Goal: Task Accomplishment & Management: Manage account settings

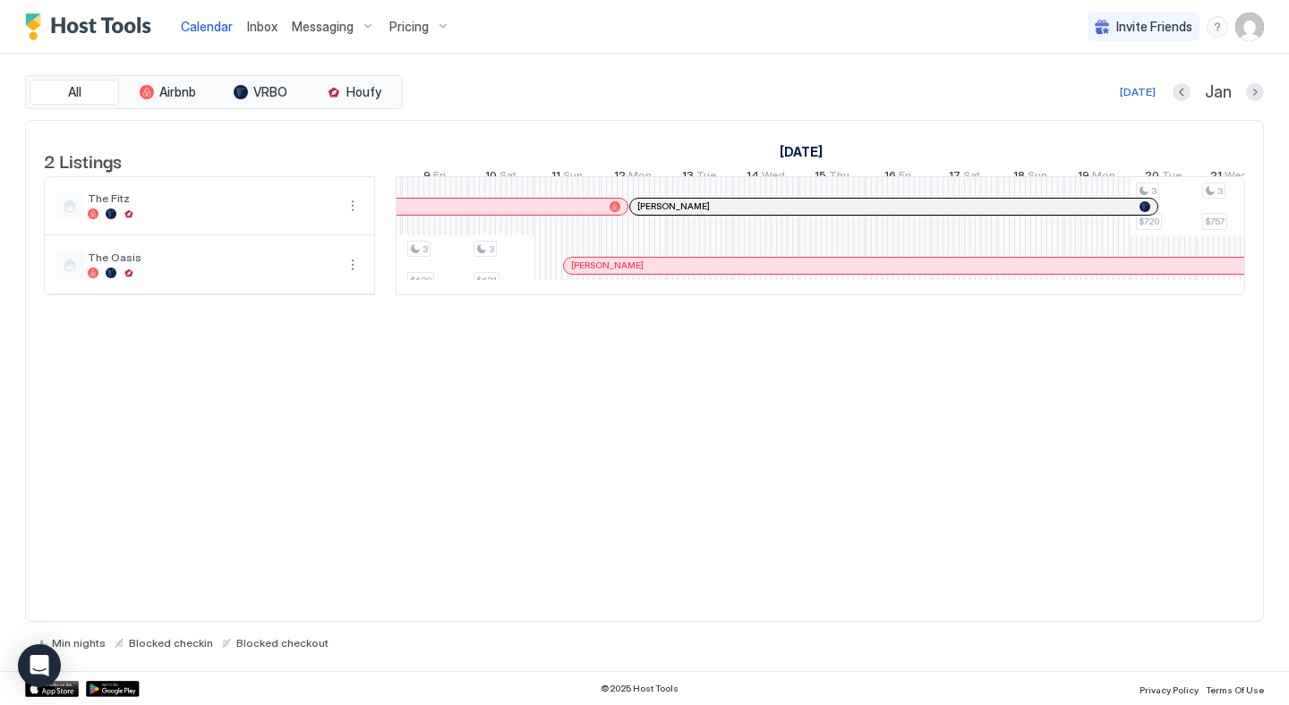
click at [733, 464] on div "2 Listings [DATE] [DATE] 10 Wed 11 Thu 12 Fri 13 Sat 14 Sun 15 Mon 16 Tue 17 We…" at bounding box center [644, 371] width 1239 height 503
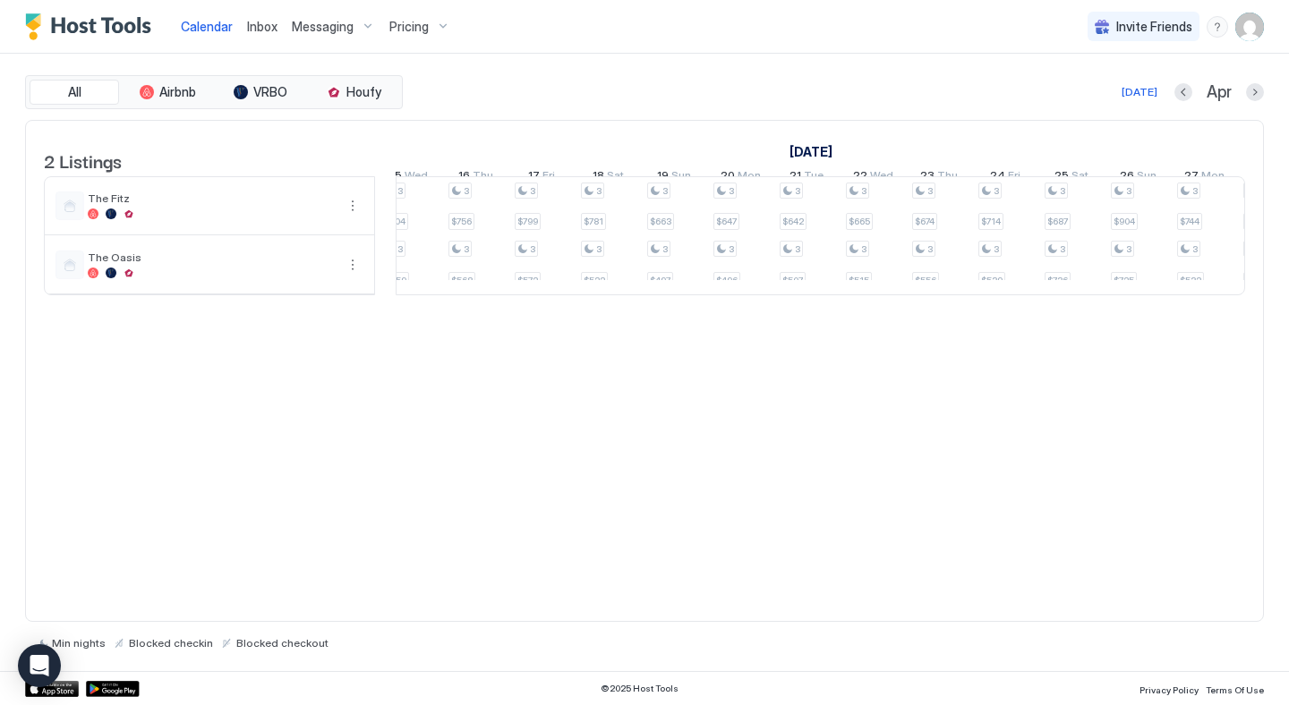
scroll to position [0, 1779]
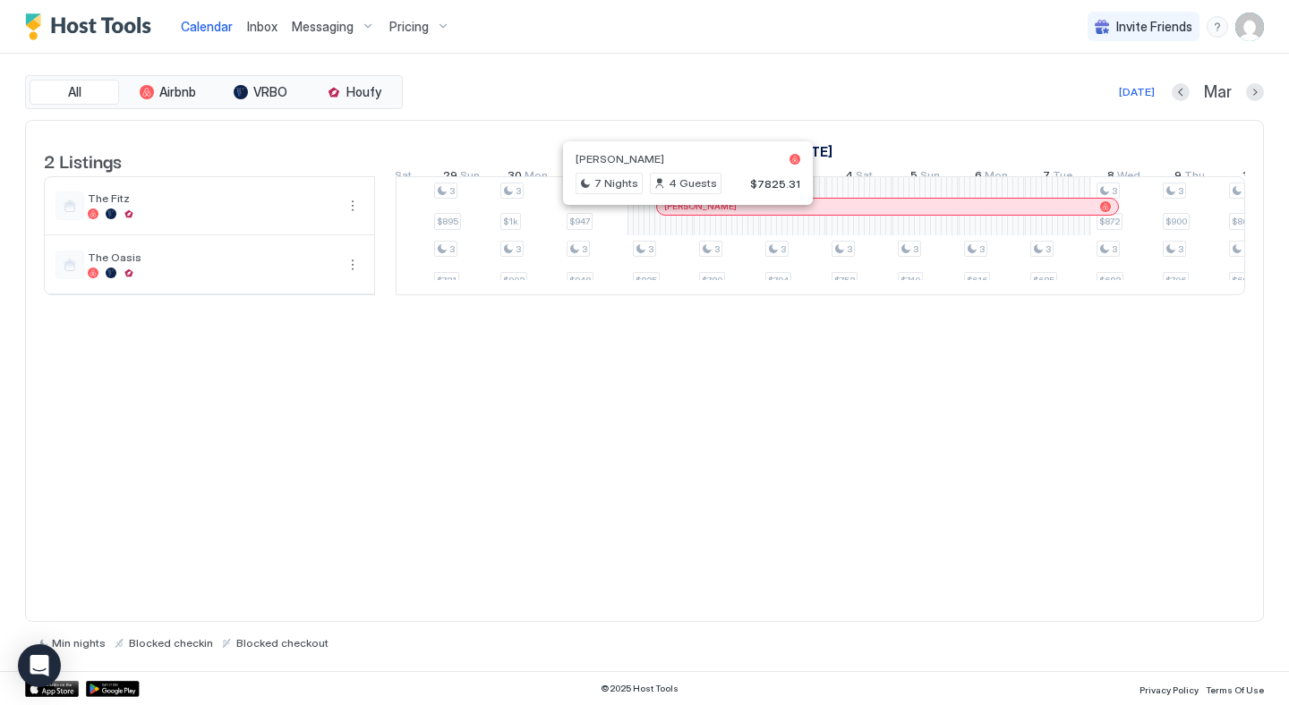
click at [679, 214] on div at bounding box center [679, 207] width 14 height 14
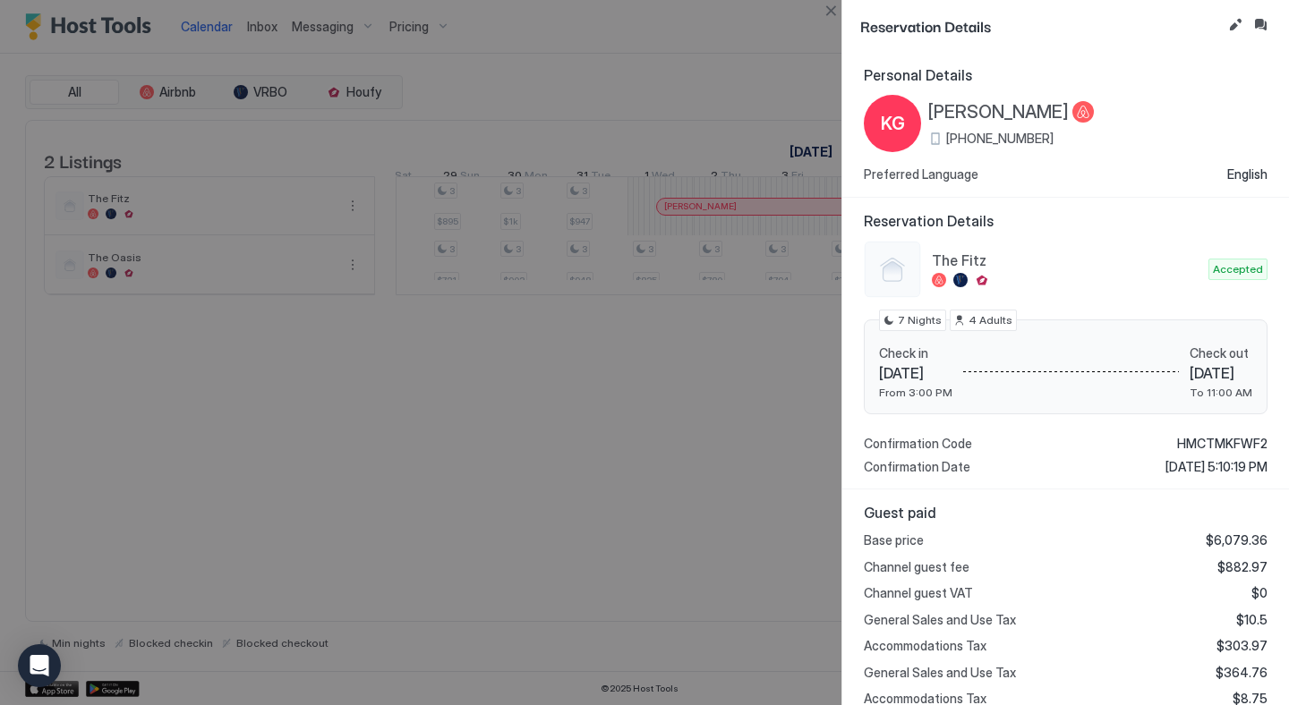
click at [670, 84] on div at bounding box center [644, 352] width 1289 height 705
click at [834, 11] on button "Close" at bounding box center [830, 10] width 21 height 21
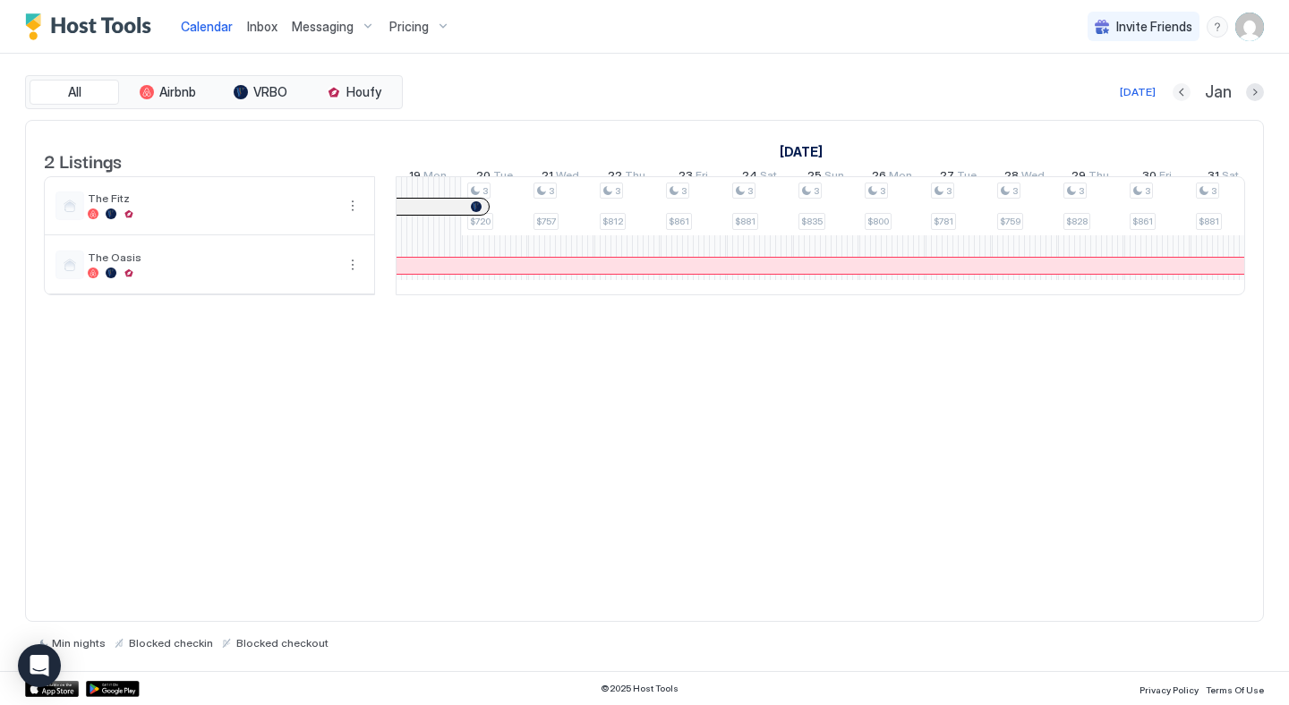
click at [1183, 97] on button "Previous month" at bounding box center [1181, 92] width 18 height 18
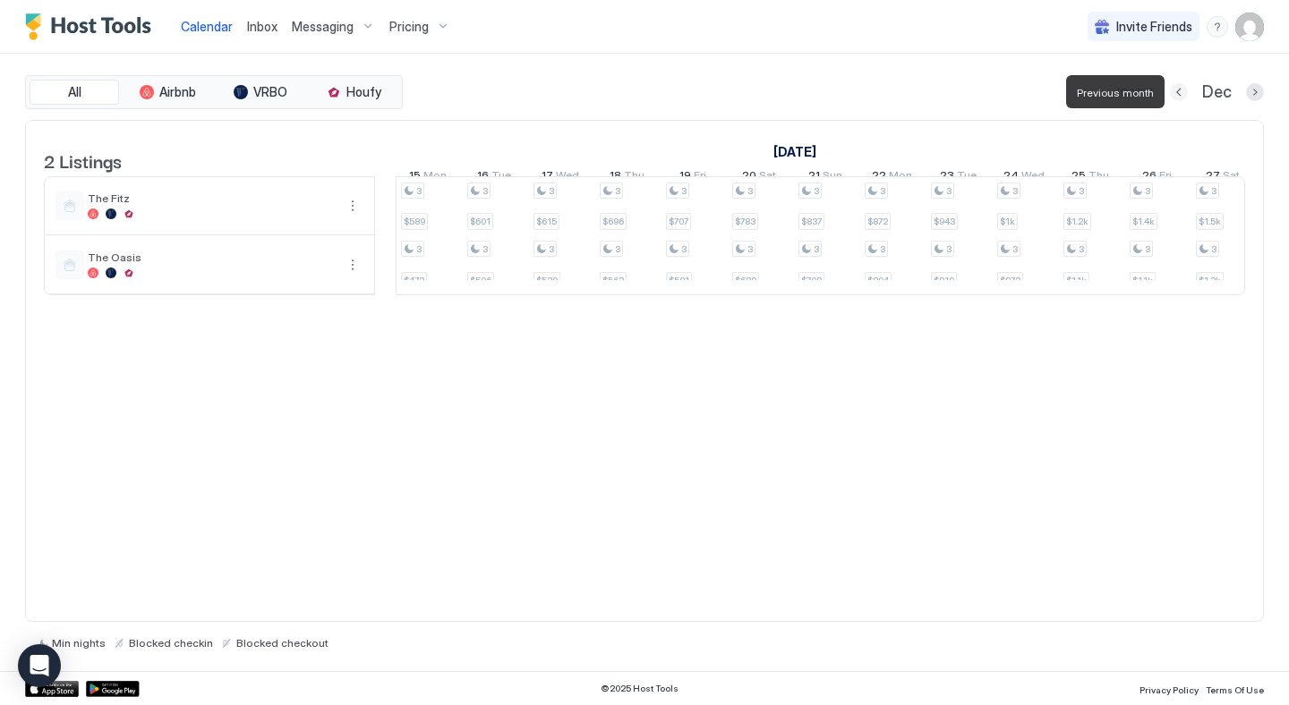
click at [1183, 97] on button "Previous month" at bounding box center [1179, 92] width 18 height 18
click at [1183, 97] on button "Previous month" at bounding box center [1180, 92] width 18 height 18
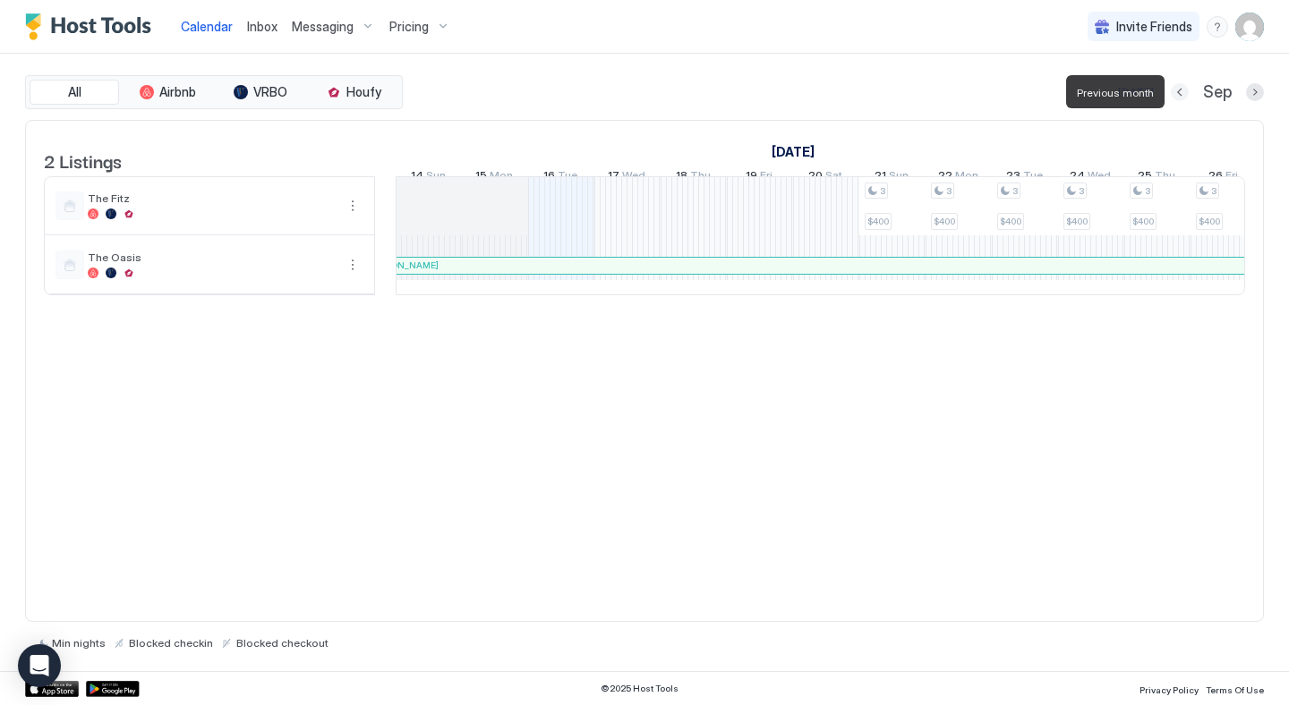
click at [1183, 97] on button "Previous month" at bounding box center [1180, 92] width 18 height 18
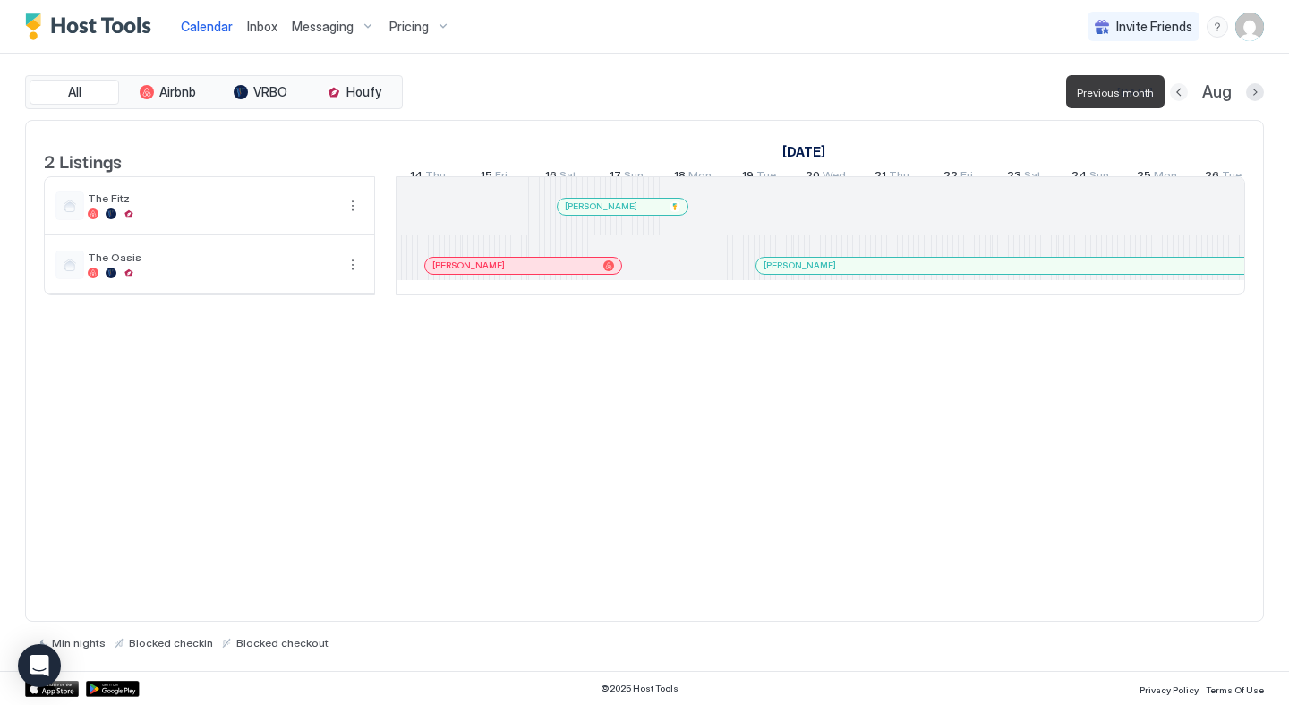
click at [1183, 97] on button "Previous month" at bounding box center [1179, 92] width 18 height 18
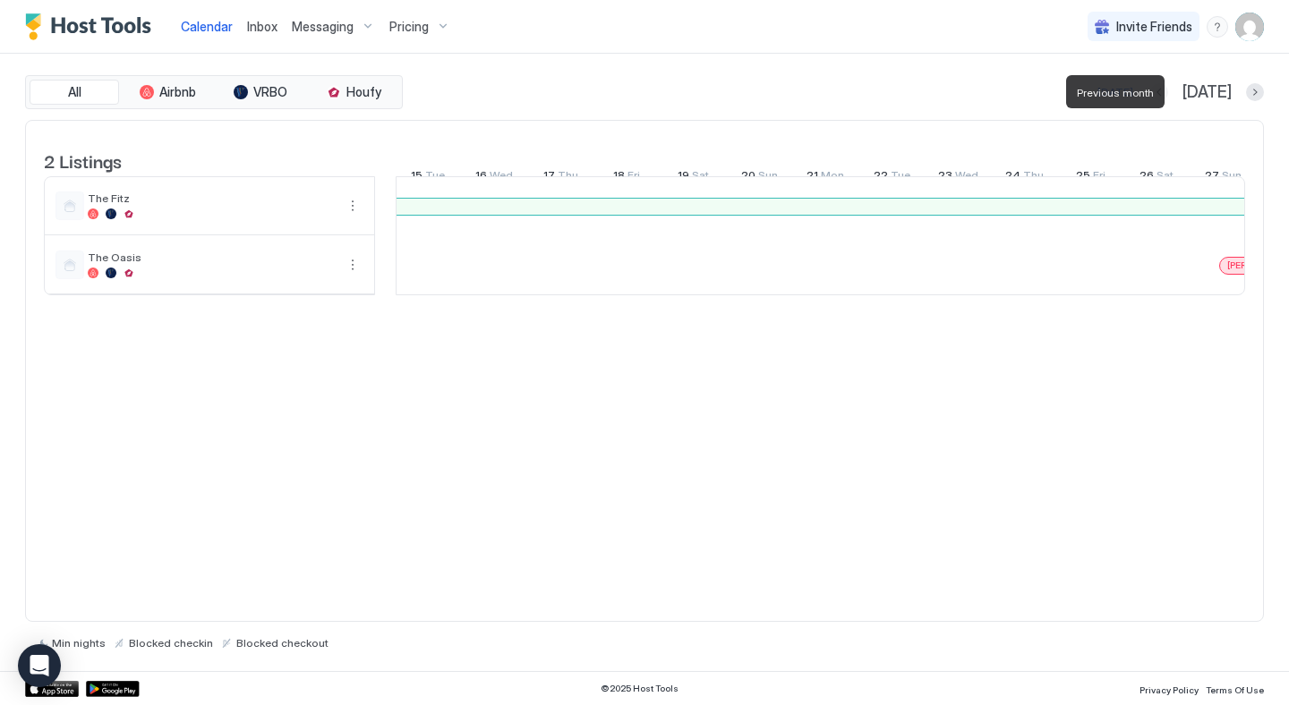
click at [1168, 97] on button "Previous month" at bounding box center [1159, 92] width 18 height 18
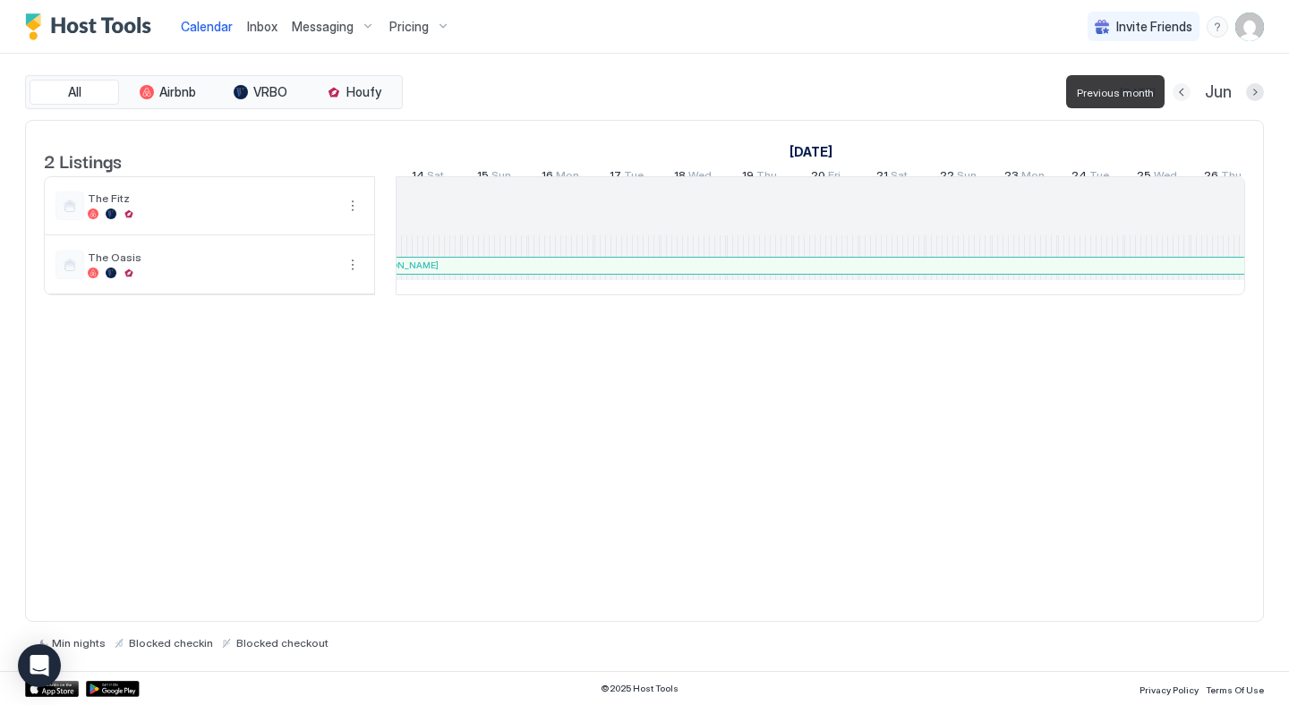
click at [1183, 97] on button "Previous month" at bounding box center [1181, 92] width 18 height 18
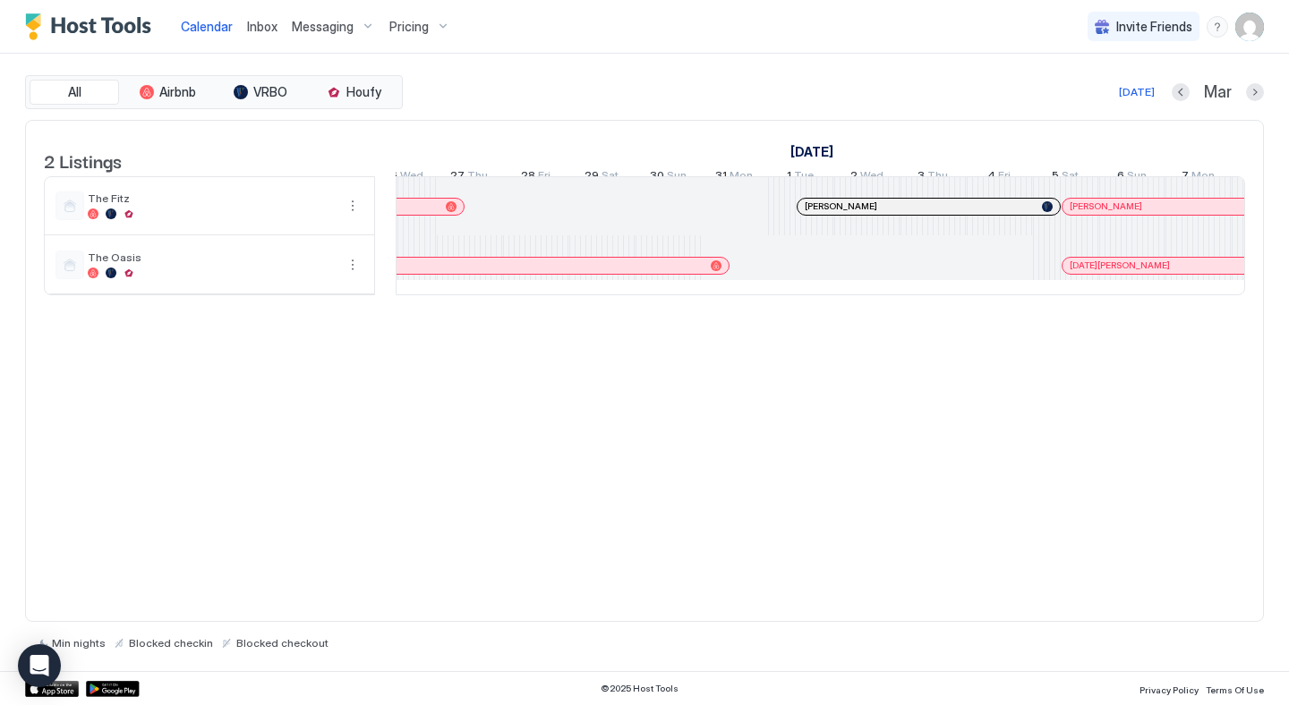
click at [819, 214] on div at bounding box center [819, 207] width 14 height 14
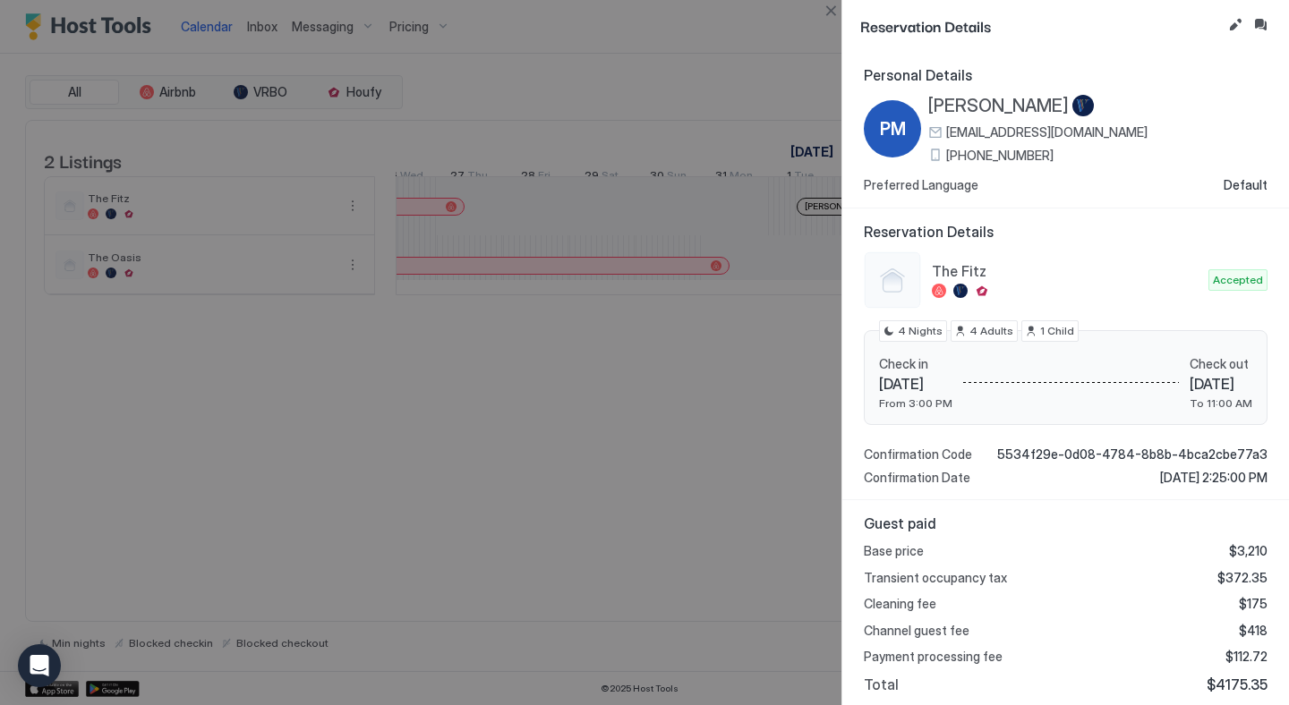
click at [755, 53] on div at bounding box center [644, 352] width 1289 height 705
click at [761, 89] on div at bounding box center [644, 352] width 1289 height 705
click at [730, 515] on div at bounding box center [644, 352] width 1289 height 705
click at [830, 12] on button "Close" at bounding box center [830, 10] width 21 height 21
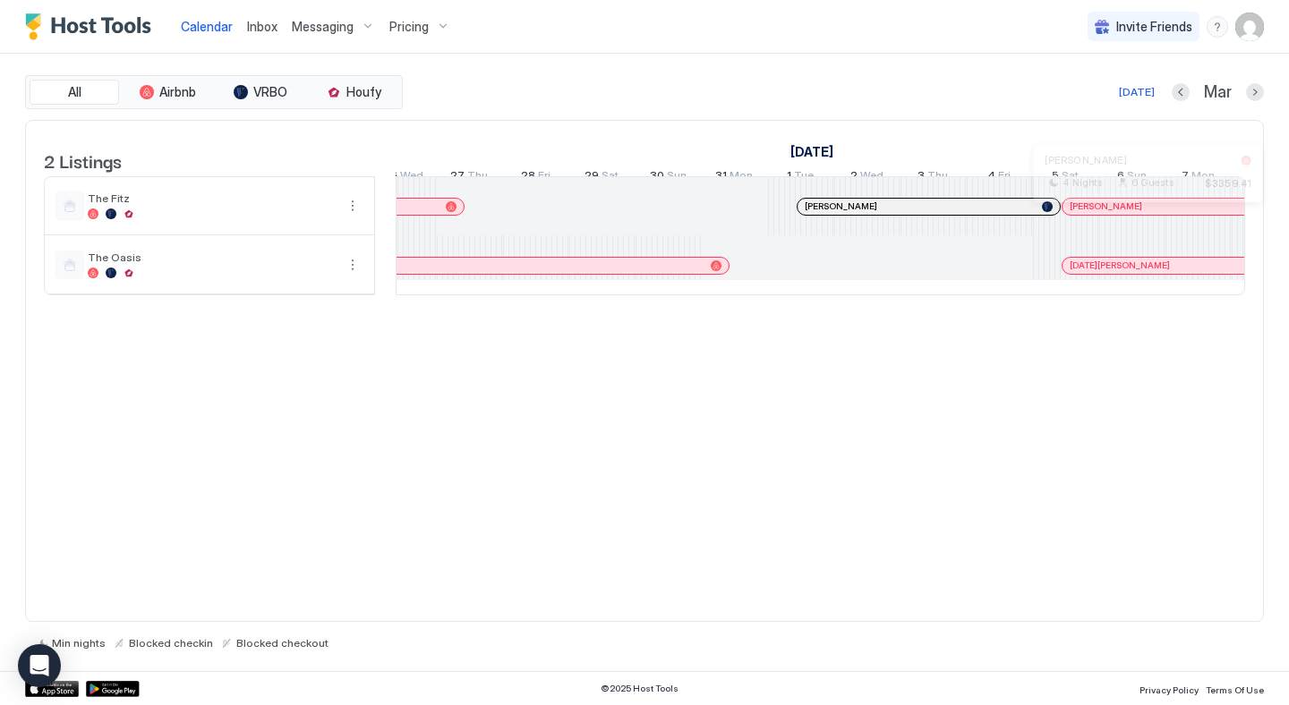
click at [1140, 214] on div at bounding box center [1140, 207] width 14 height 14
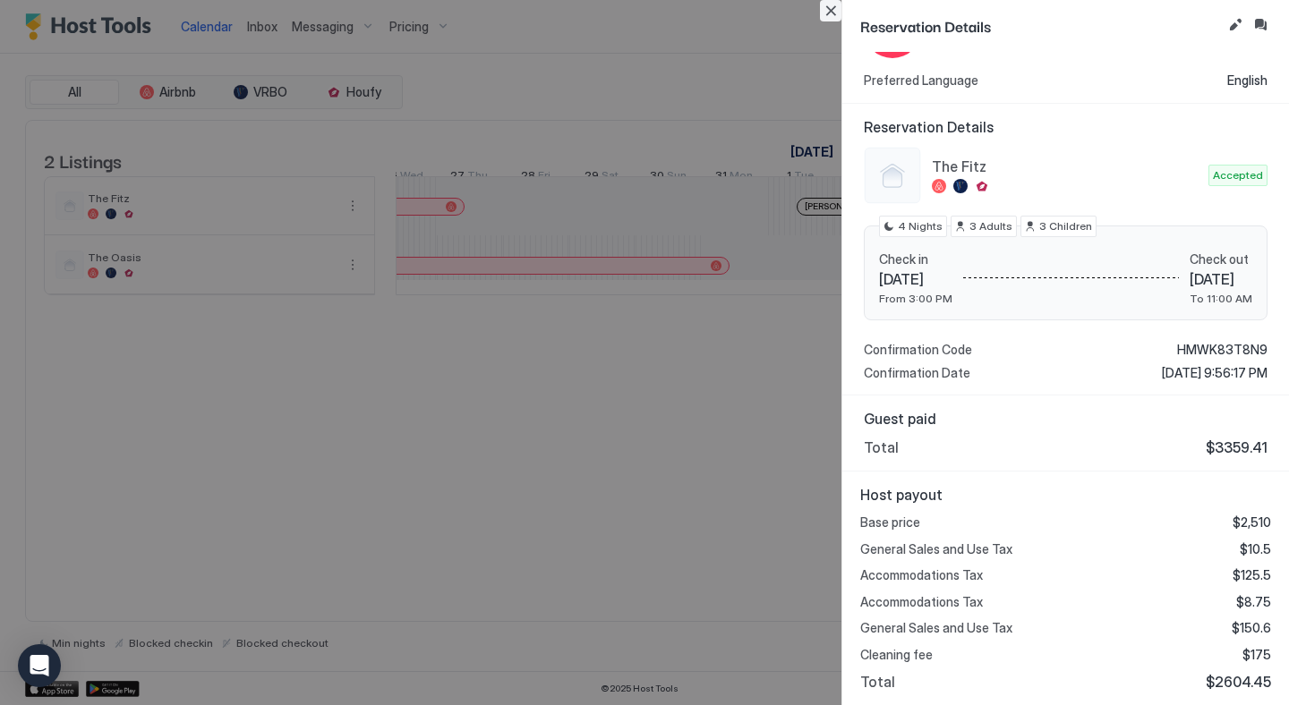
click at [832, 14] on button "Close" at bounding box center [830, 10] width 21 height 21
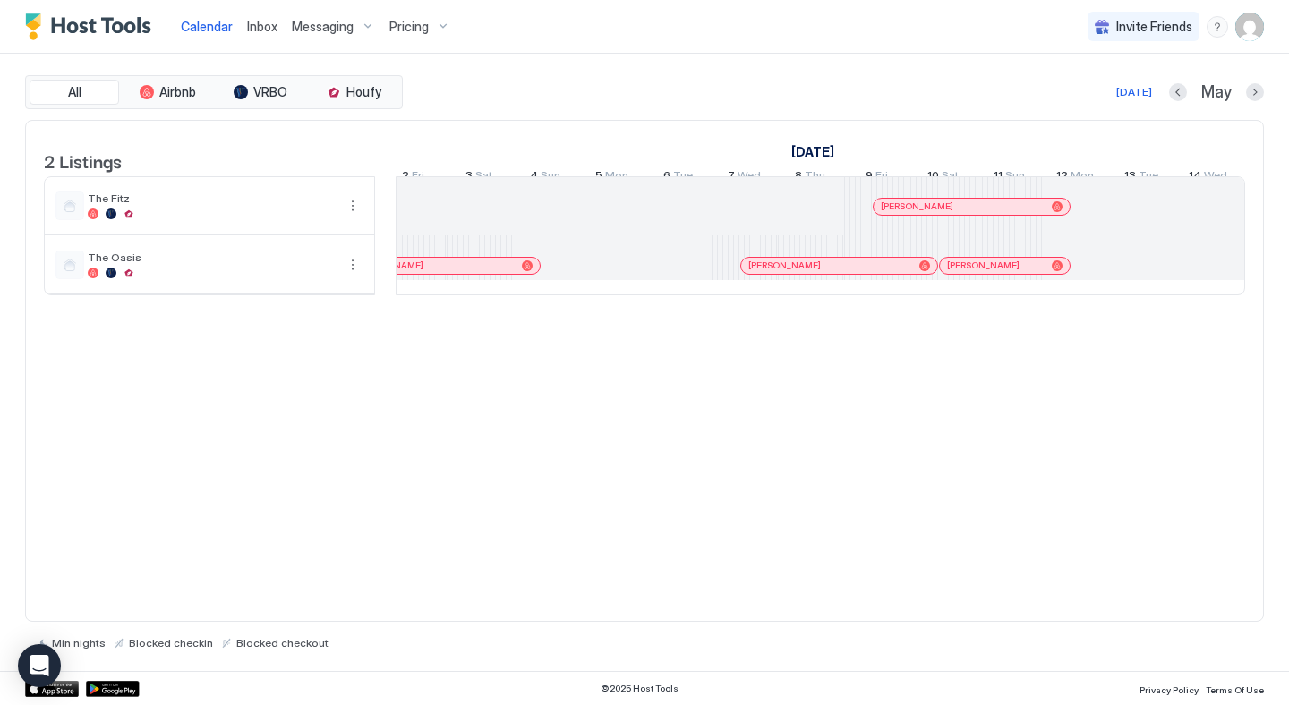
click at [1010, 214] on div at bounding box center [1009, 207] width 14 height 14
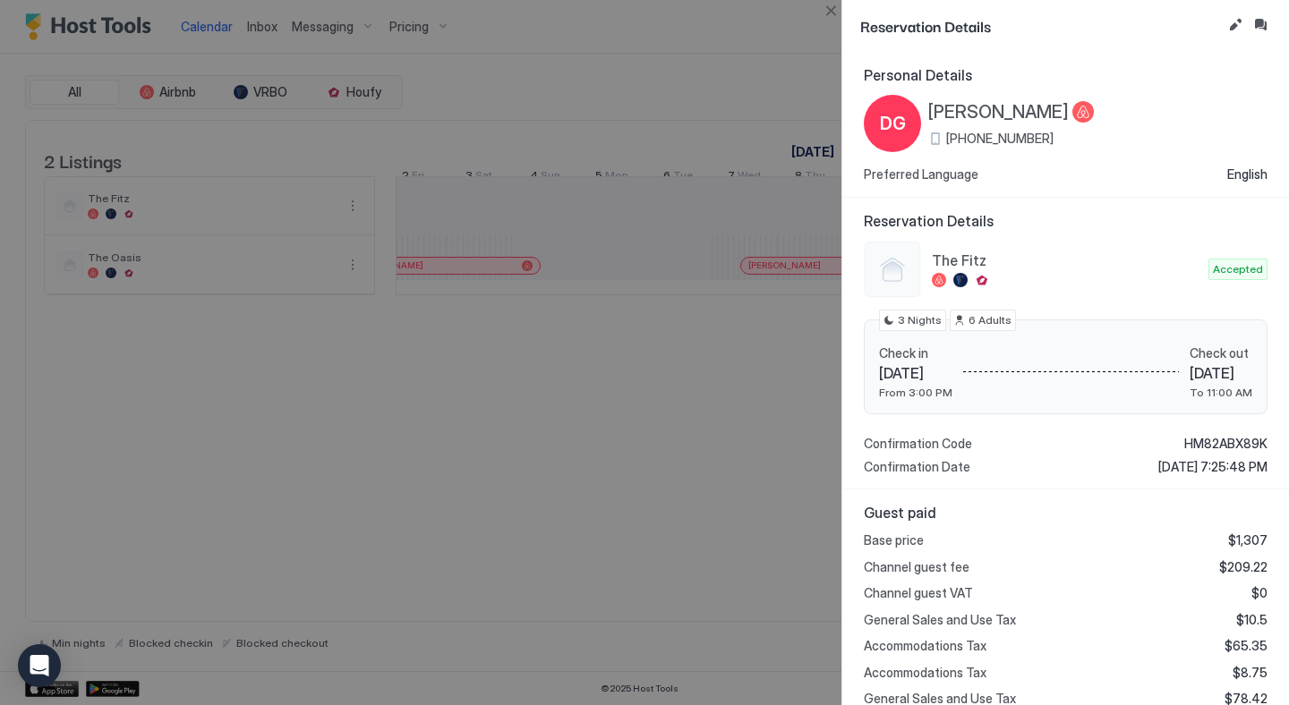
click at [733, 48] on div at bounding box center [644, 352] width 1289 height 705
click at [827, 15] on button "Close" at bounding box center [830, 10] width 21 height 21
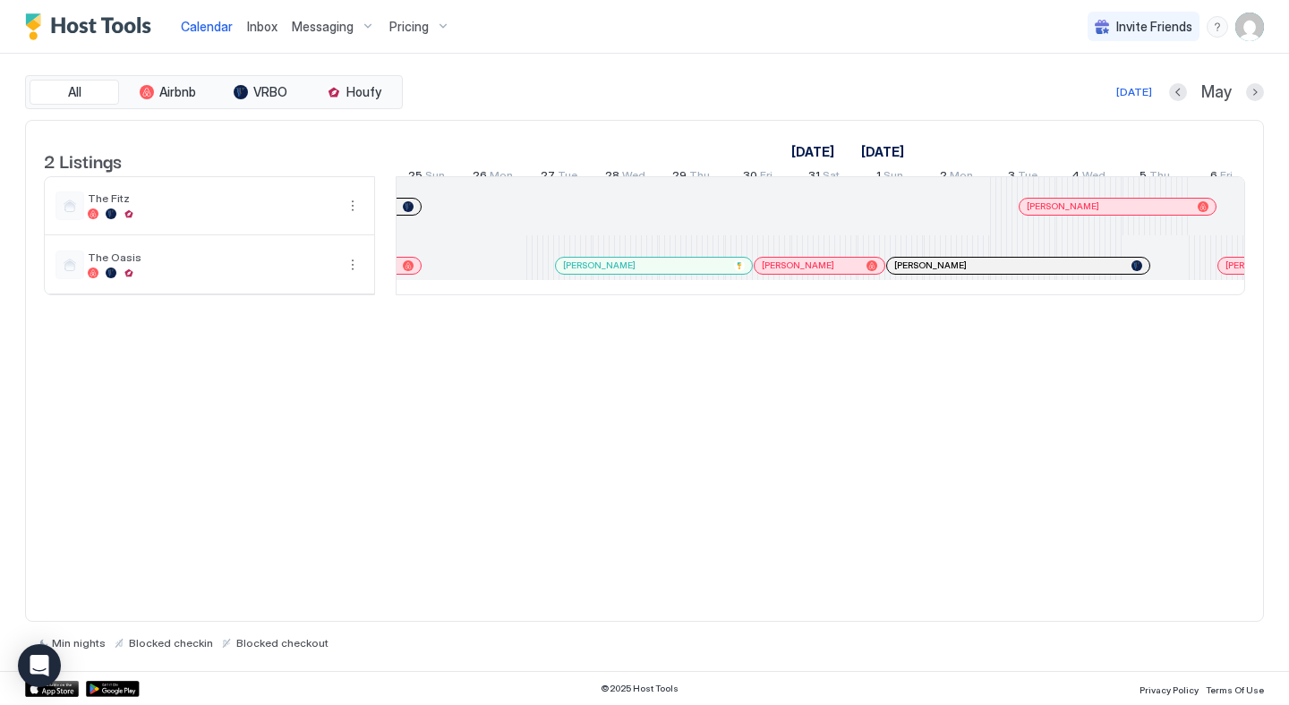
click at [1048, 214] on div at bounding box center [1049, 207] width 14 height 14
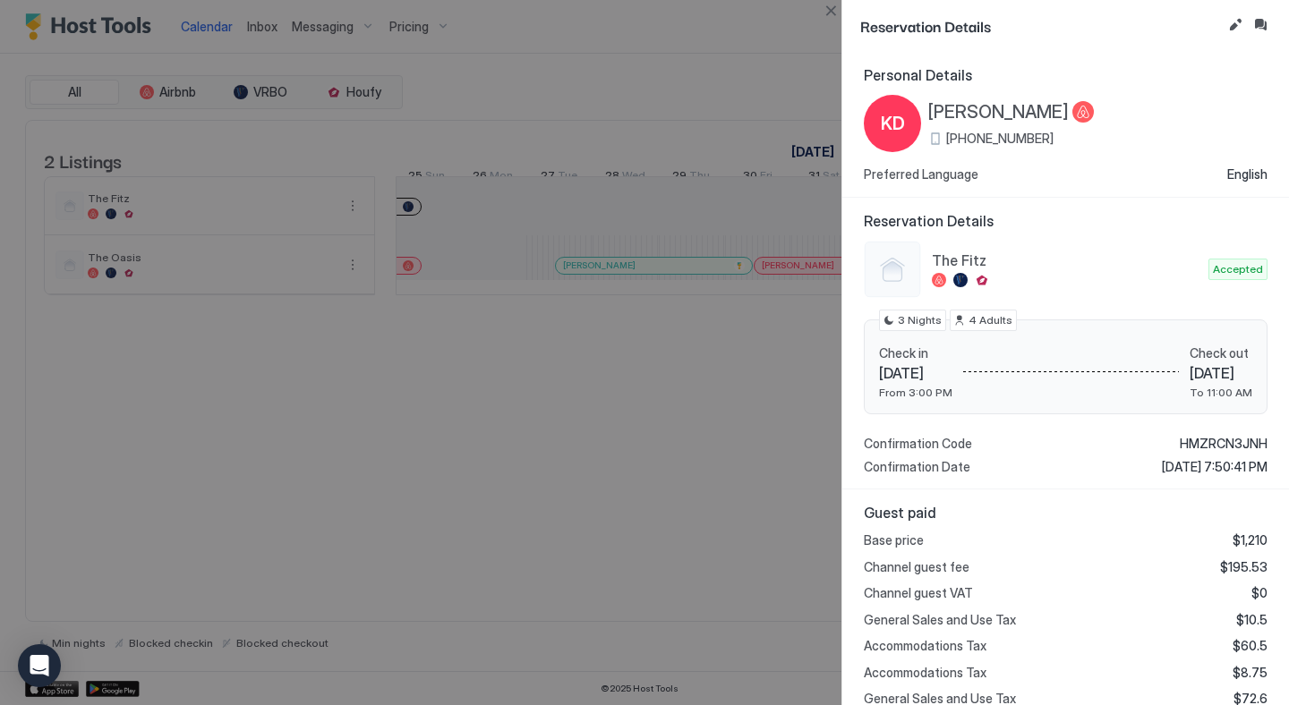
click at [1048, 222] on span "Reservation Details" at bounding box center [1066, 221] width 404 height 18
click at [260, 37] on div at bounding box center [644, 352] width 1289 height 705
click at [260, 28] on div at bounding box center [644, 352] width 1289 height 705
click at [829, 13] on button "Close" at bounding box center [830, 10] width 21 height 21
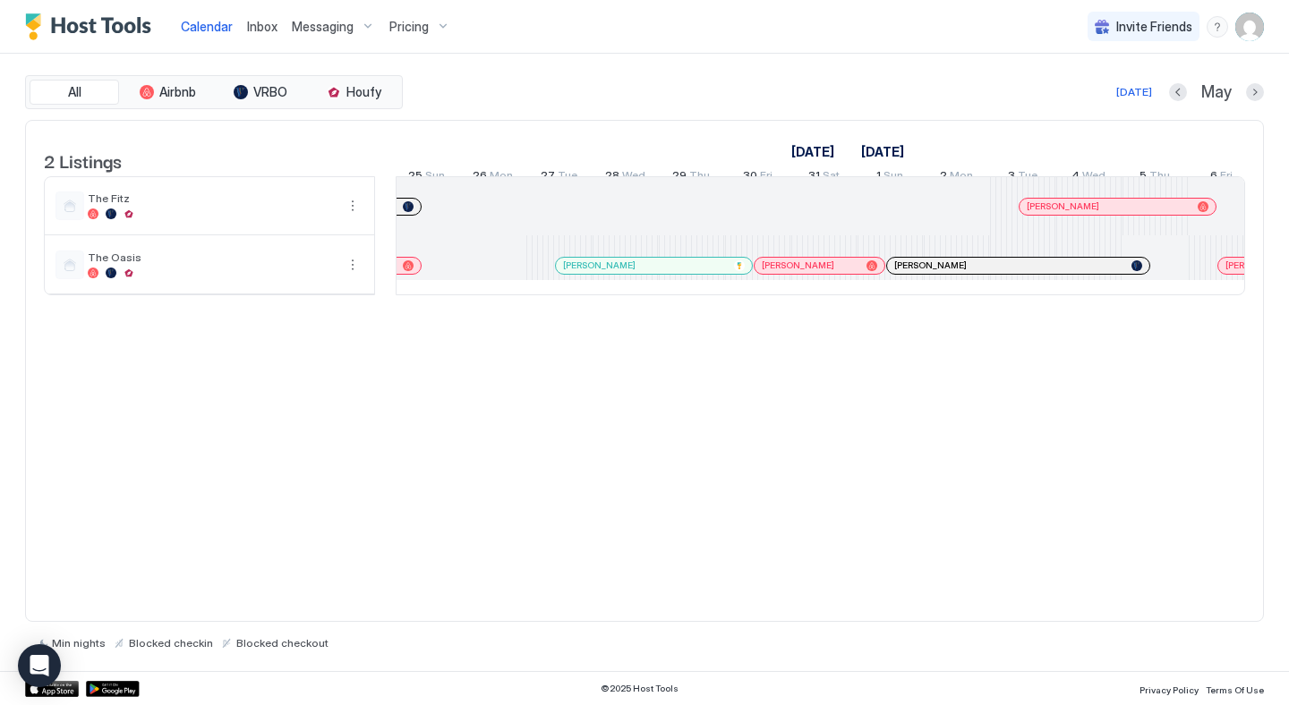
click at [266, 39] on div "Inbox" at bounding box center [262, 26] width 45 height 33
click at [260, 25] on span "Inbox" at bounding box center [262, 26] width 30 height 15
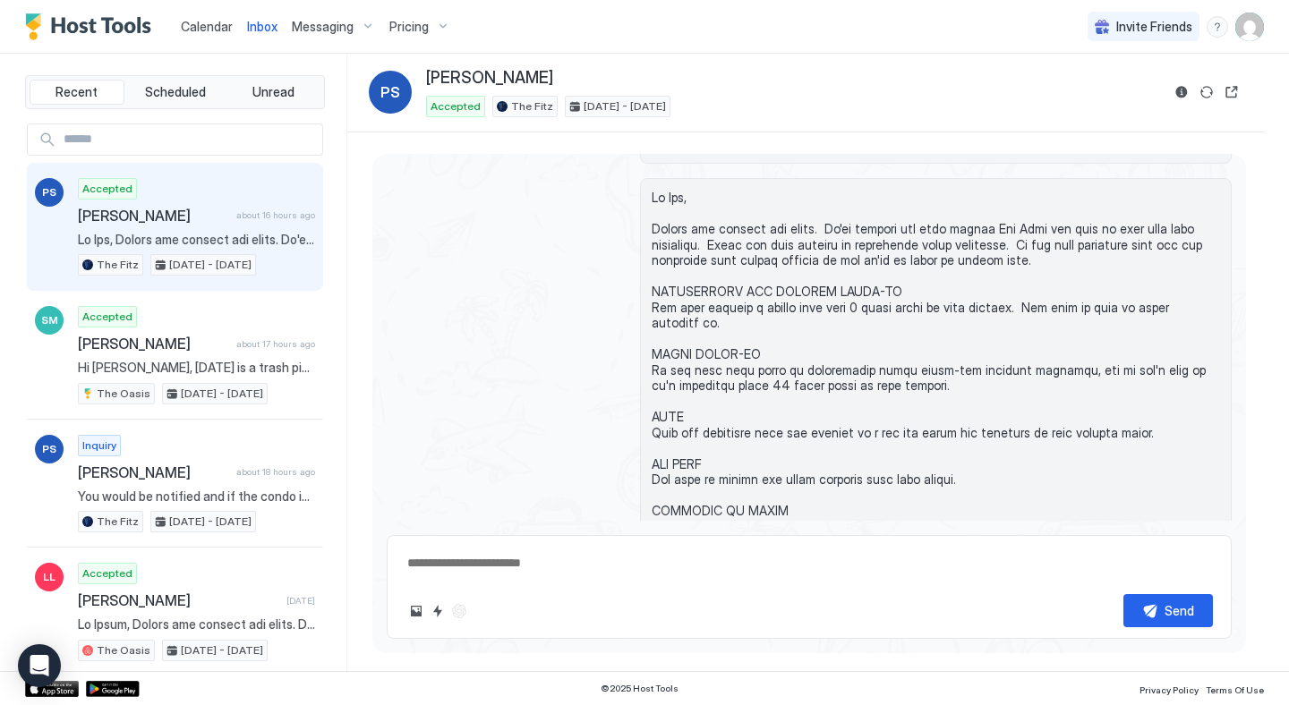
scroll to position [191, 0]
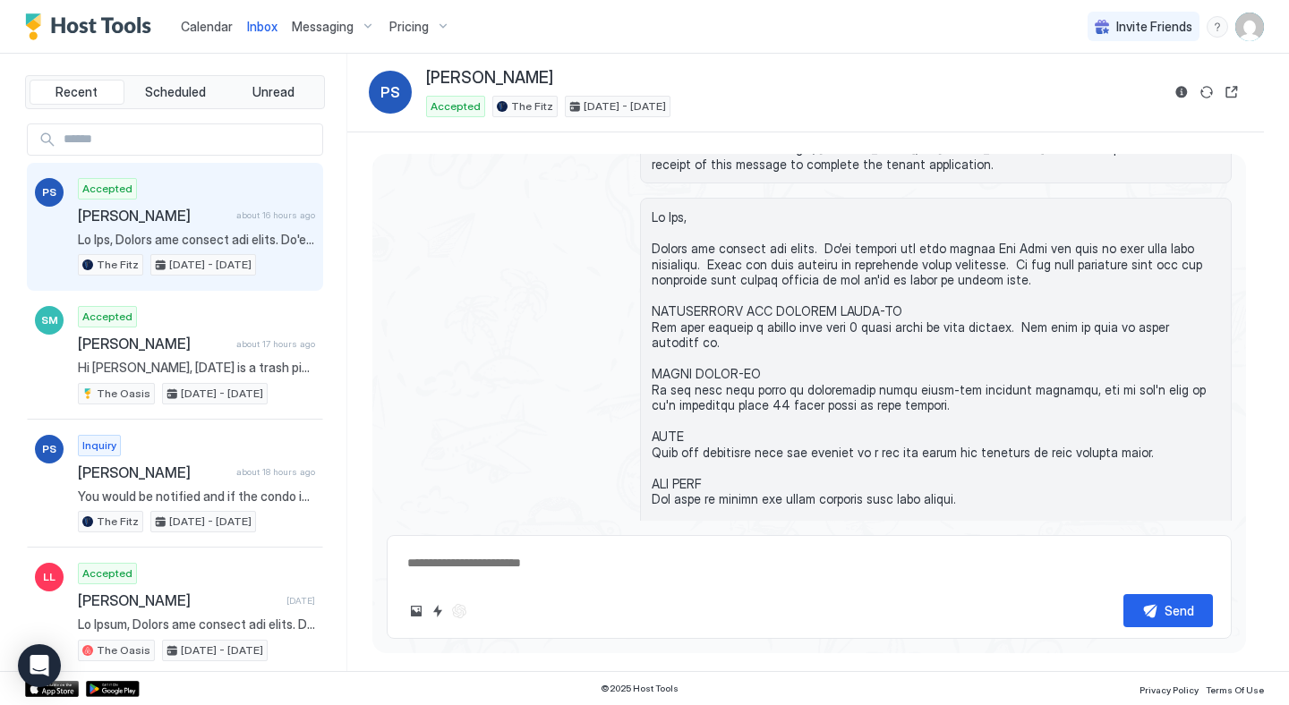
click at [156, 192] on div "Accepted [PERSON_NAME] about 16 hours ago The Fitz [DATE] - [DATE]" at bounding box center [196, 227] width 237 height 98
click at [161, 207] on span "[PERSON_NAME]" at bounding box center [153, 216] width 151 height 18
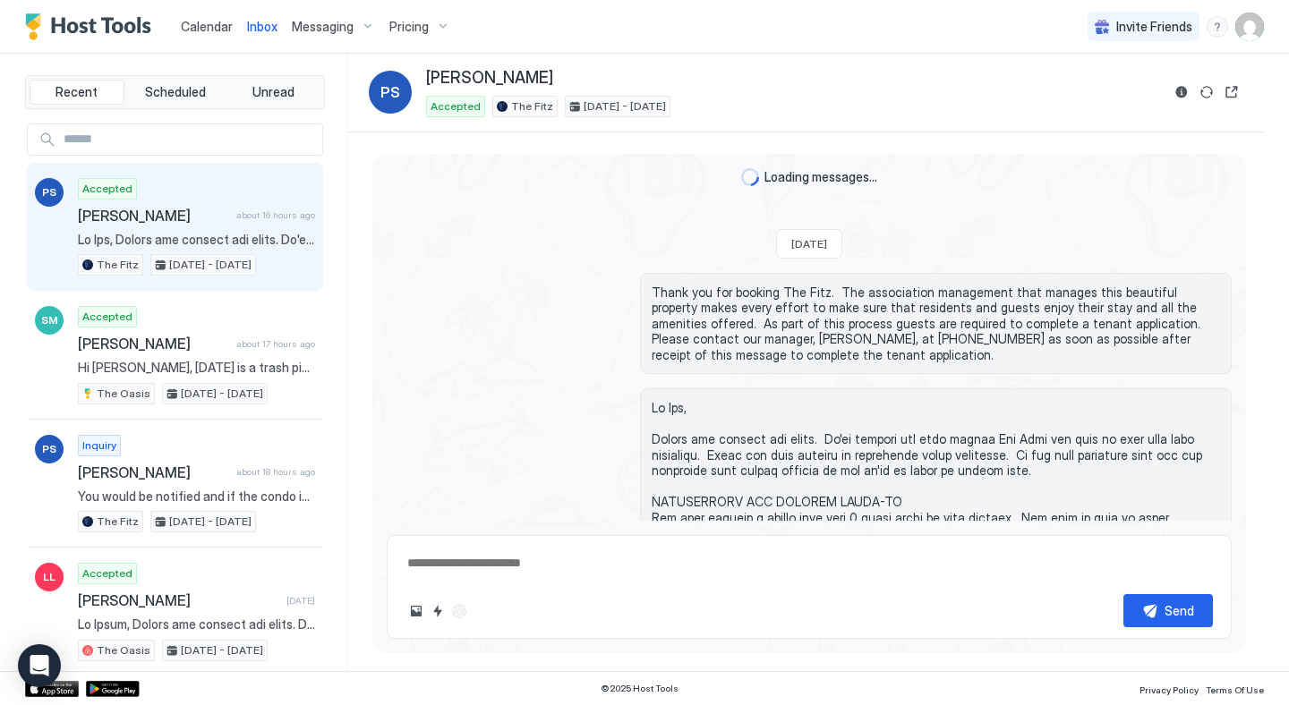
scroll to position [0, 0]
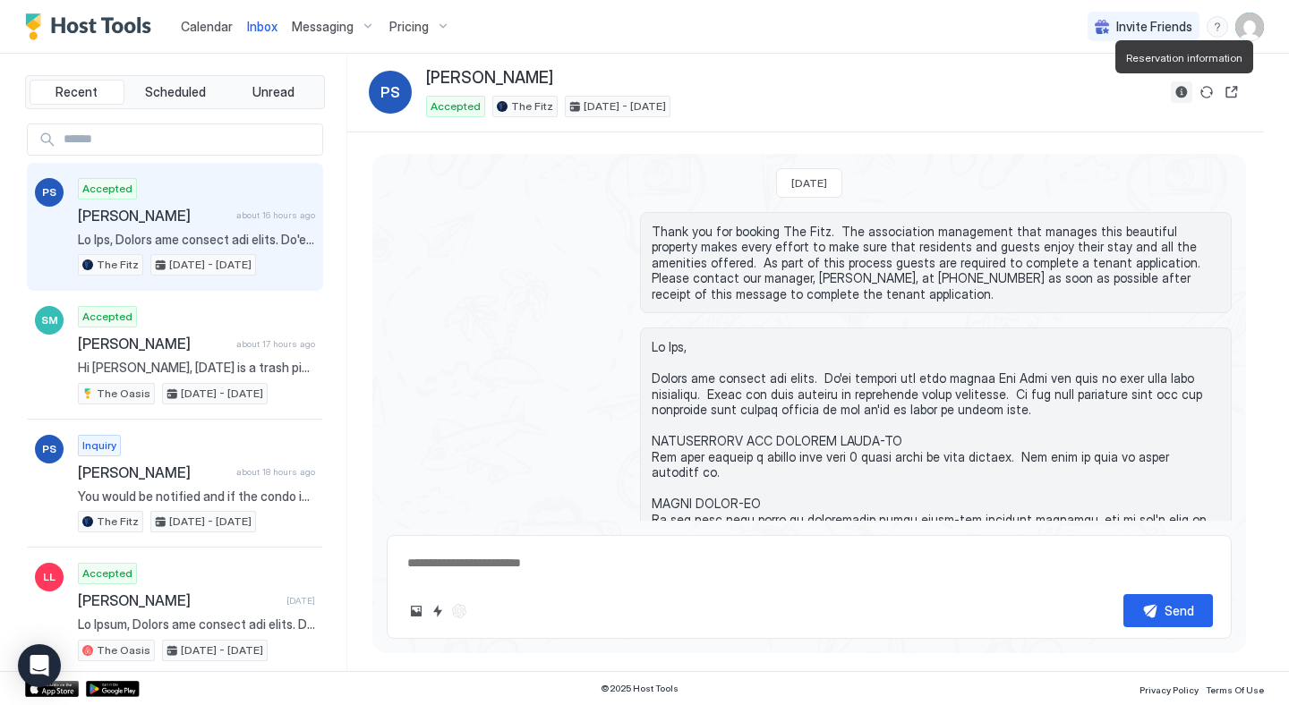
click at [1184, 93] on button "Reservation information" at bounding box center [1181, 91] width 21 height 21
type textarea "*"
